Goal: Task Accomplishment & Management: Manage account settings

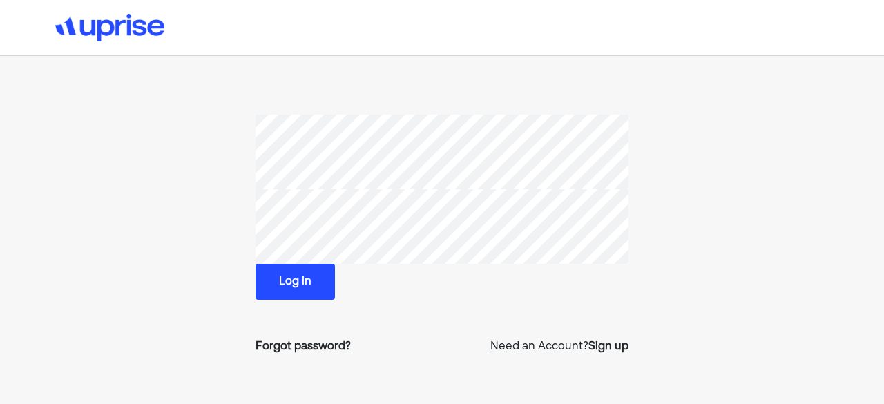
click at [305, 278] on button "Log in" at bounding box center [295, 282] width 79 height 36
click at [297, 287] on button "Log in" at bounding box center [295, 282] width 79 height 36
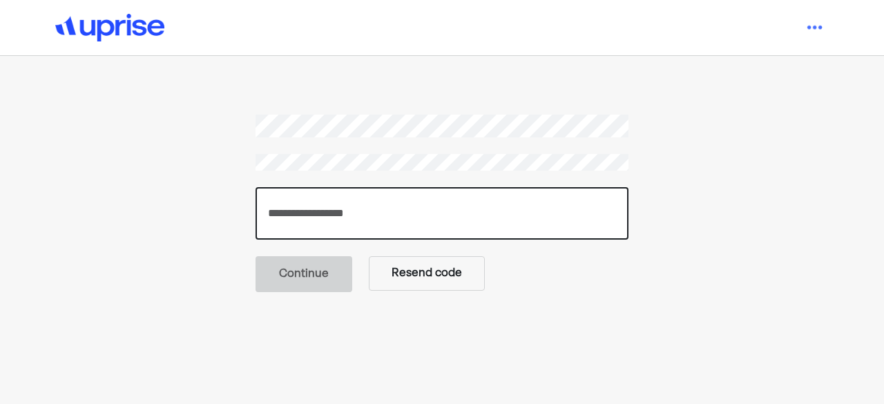
click at [359, 216] on input "number" at bounding box center [442, 213] width 373 height 52
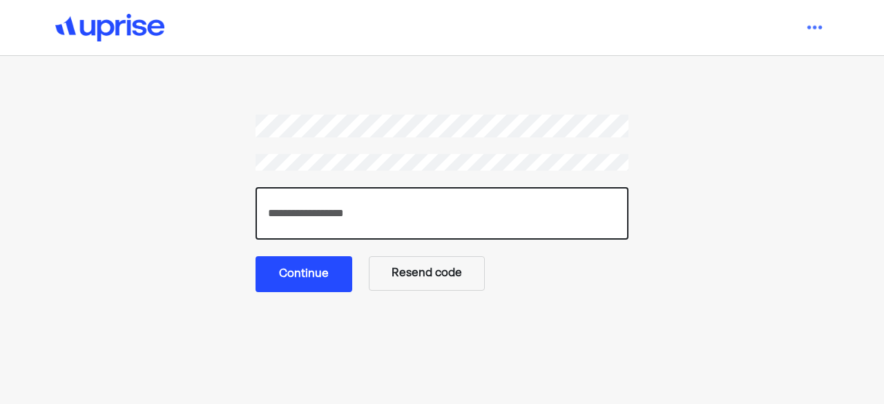
type input "******"
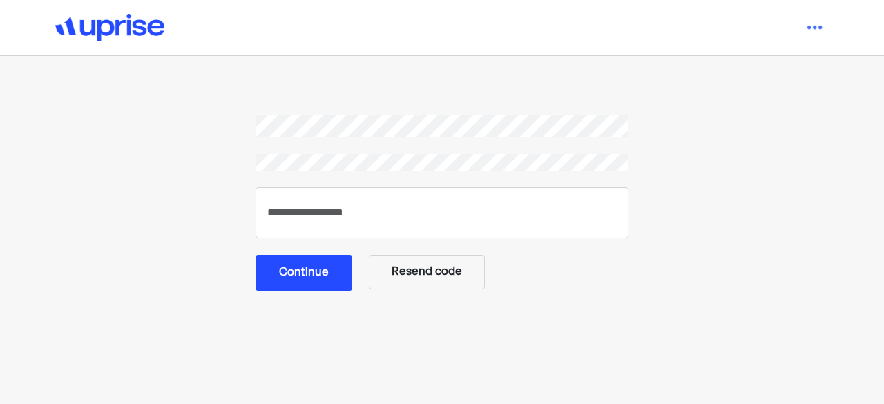
click at [305, 269] on button "Continue" at bounding box center [304, 273] width 97 height 36
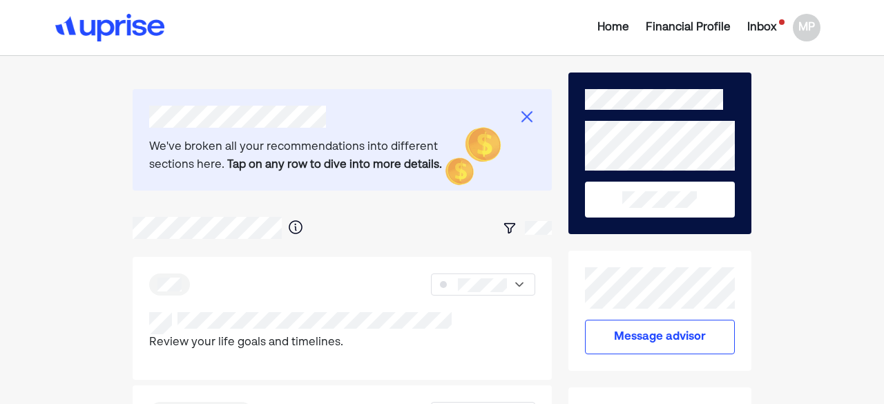
click at [767, 26] on div "Inbox" at bounding box center [761, 27] width 29 height 17
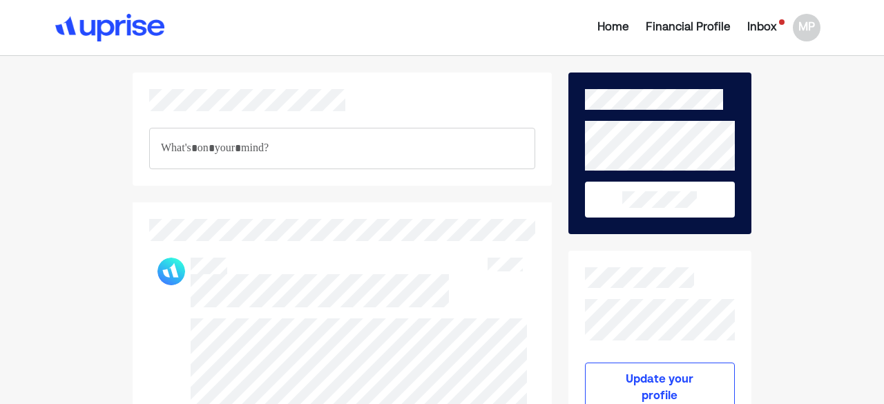
click at [262, 150] on p "Rich Text Editor. Editing area: main" at bounding box center [342, 149] width 363 height 18
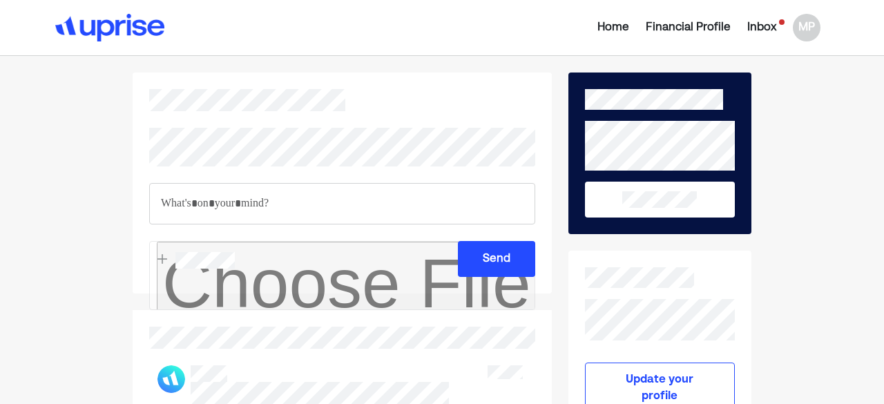
click at [765, 23] on div "Inbox" at bounding box center [761, 27] width 29 height 17
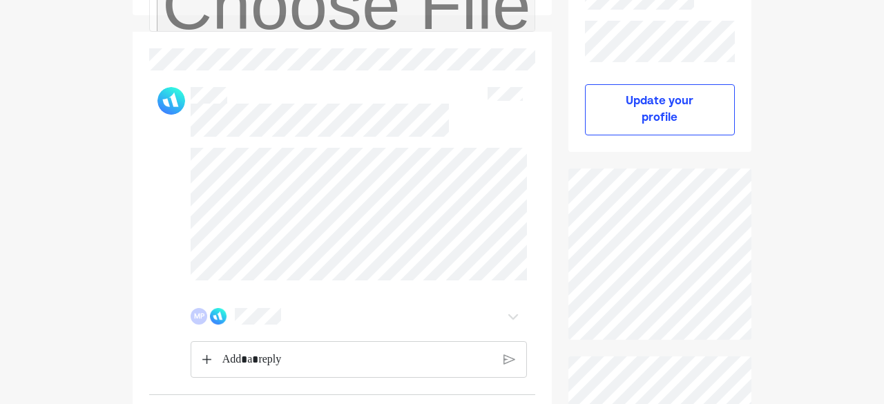
scroll to position [296, 0]
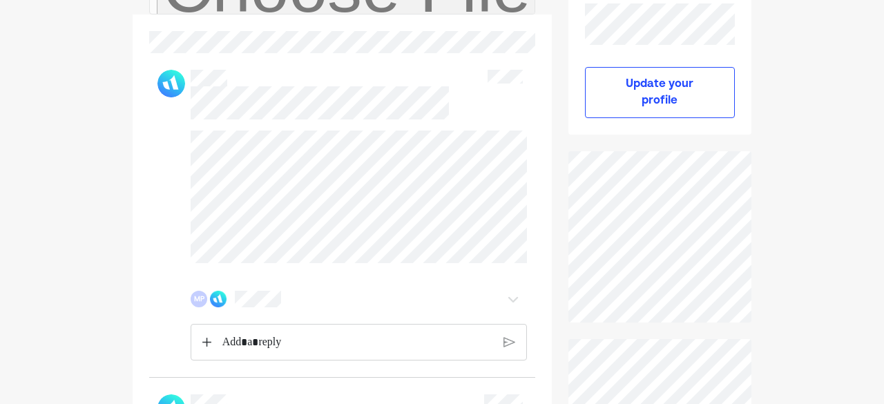
click at [247, 342] on p "Rich Text Editor. Editing area: main" at bounding box center [357, 343] width 270 height 18
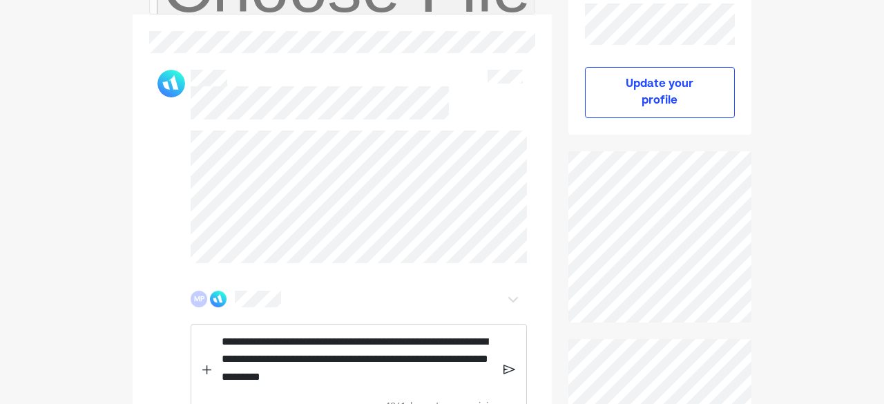
click at [509, 368] on img at bounding box center [509, 369] width 11 height 12
